Goal: Find specific page/section

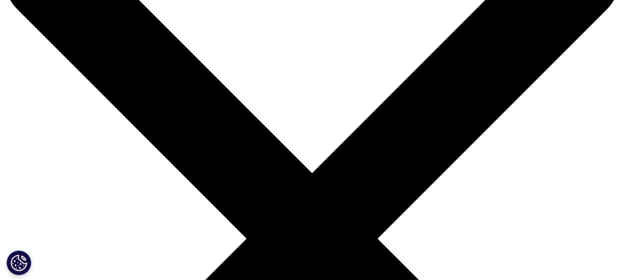
scroll to position [99, 0]
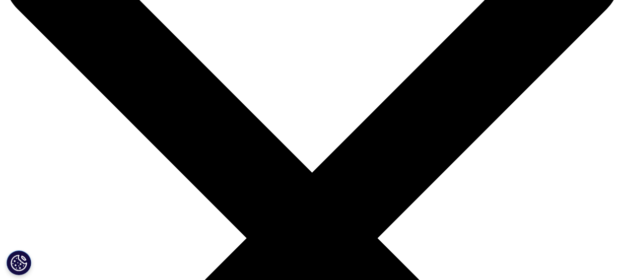
scroll to position [99, 0]
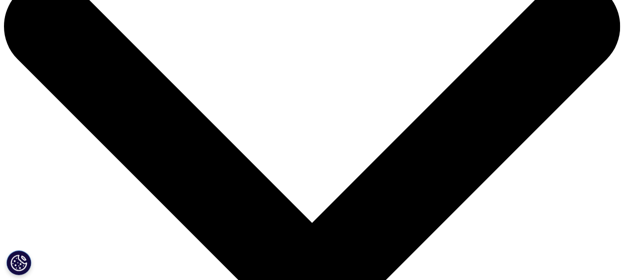
scroll to position [50, 0]
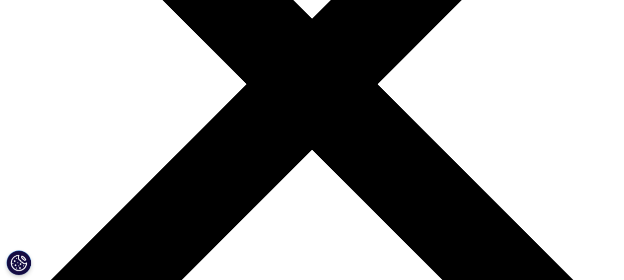
scroll to position [298, 0]
